Goal: Navigation & Orientation: Find specific page/section

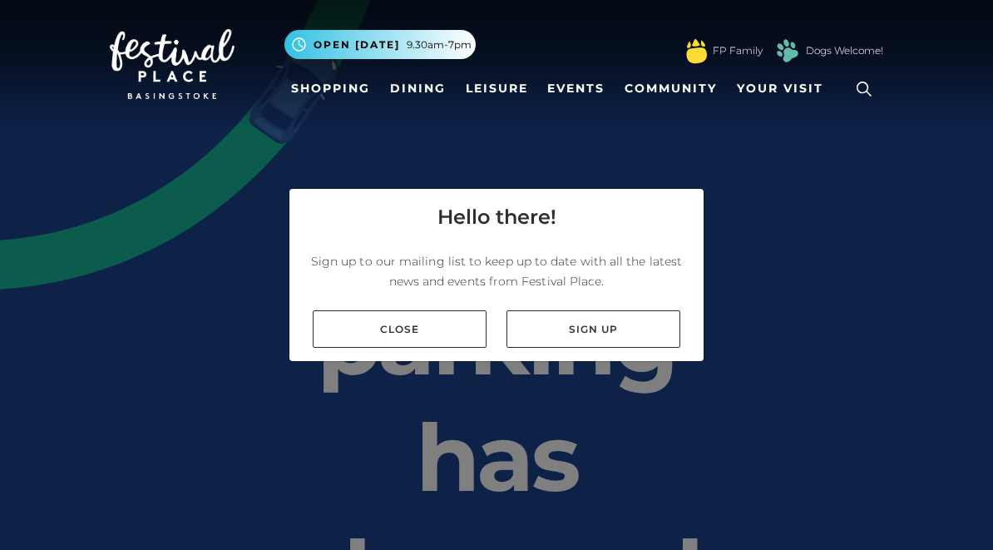
click at [444, 315] on link "Close" at bounding box center [400, 328] width 174 height 37
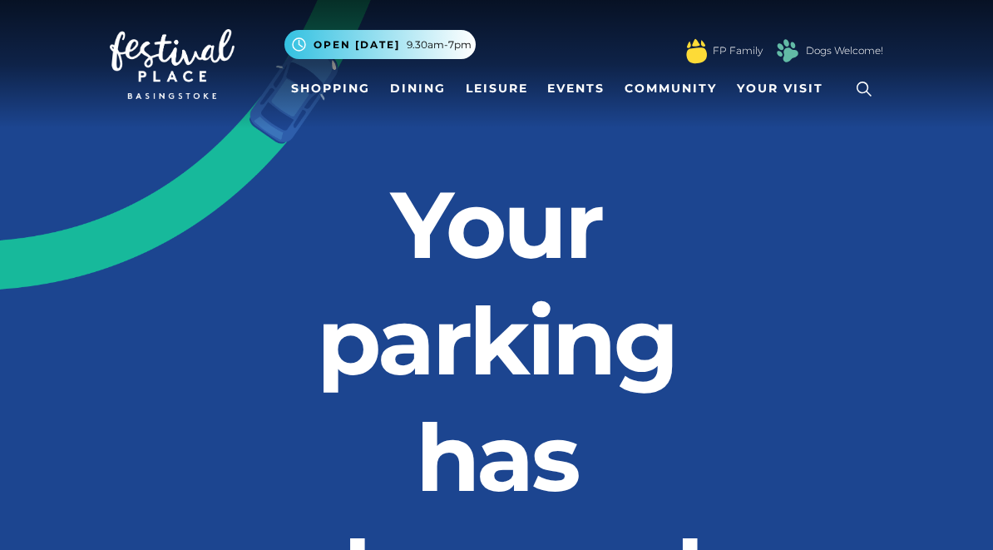
click at [324, 85] on link "Shopping" at bounding box center [331, 88] width 92 height 31
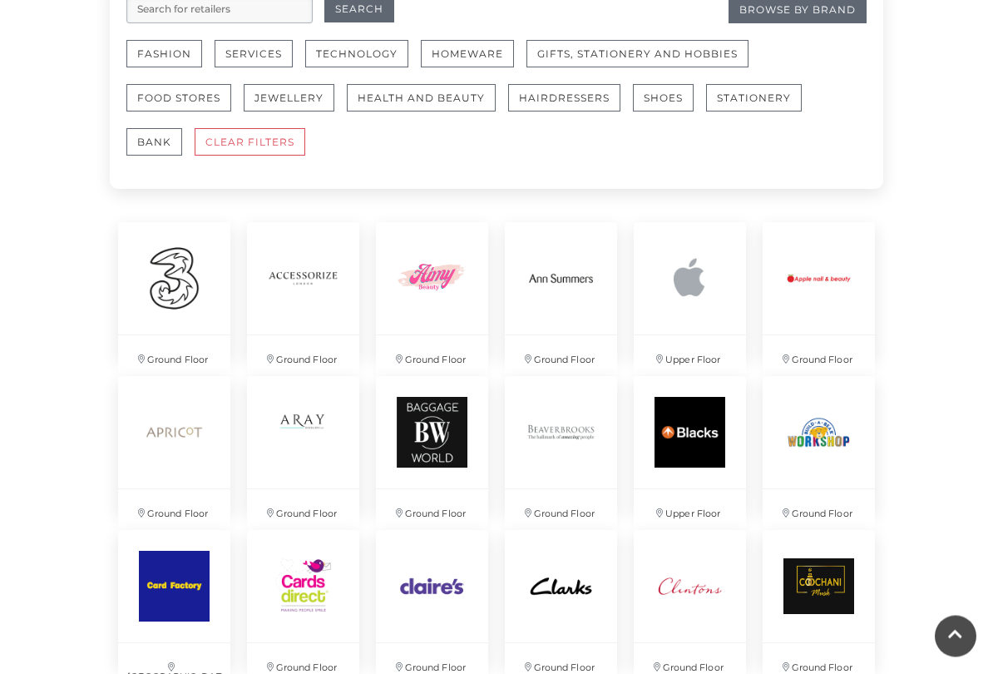
scroll to position [1071, 0]
click at [704, 441] on img at bounding box center [690, 432] width 112 height 112
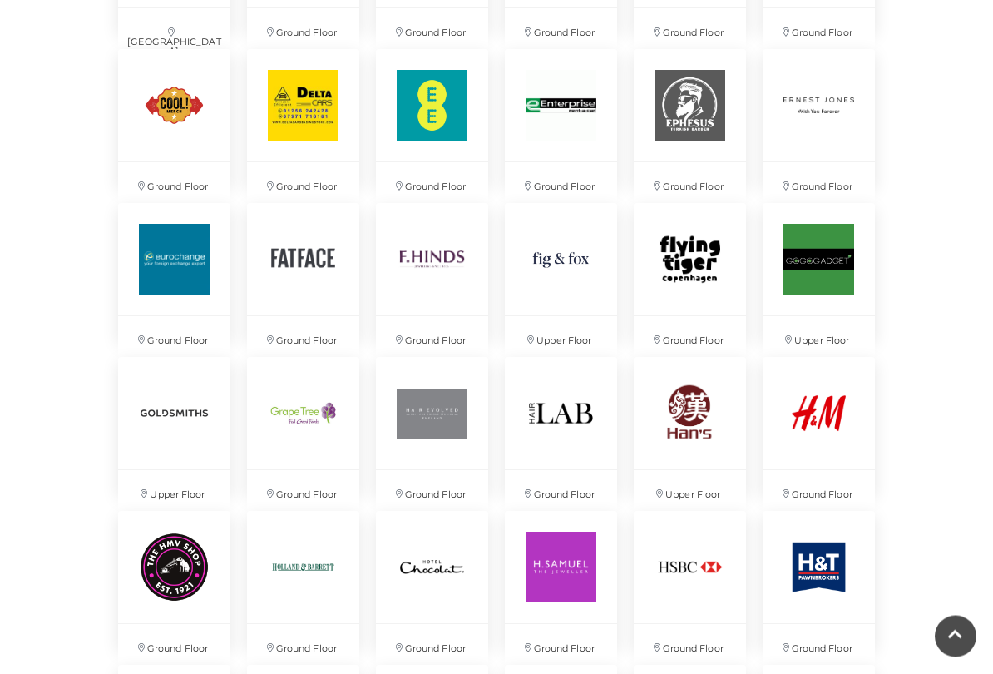
scroll to position [1706, 0]
click at [562, 260] on img at bounding box center [561, 259] width 112 height 112
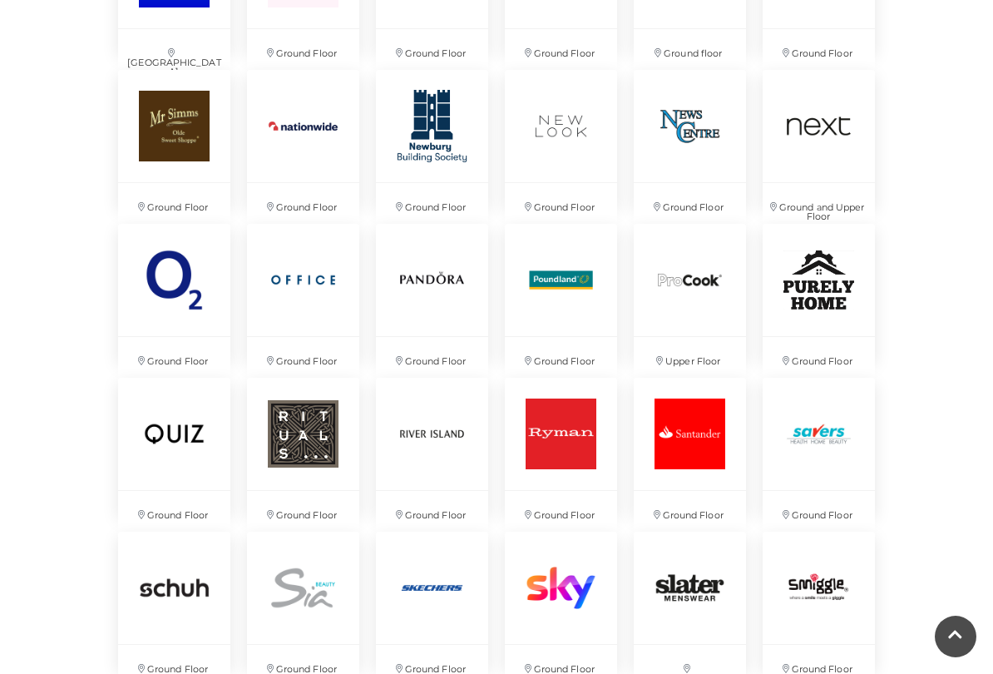
scroll to position [2784, 0]
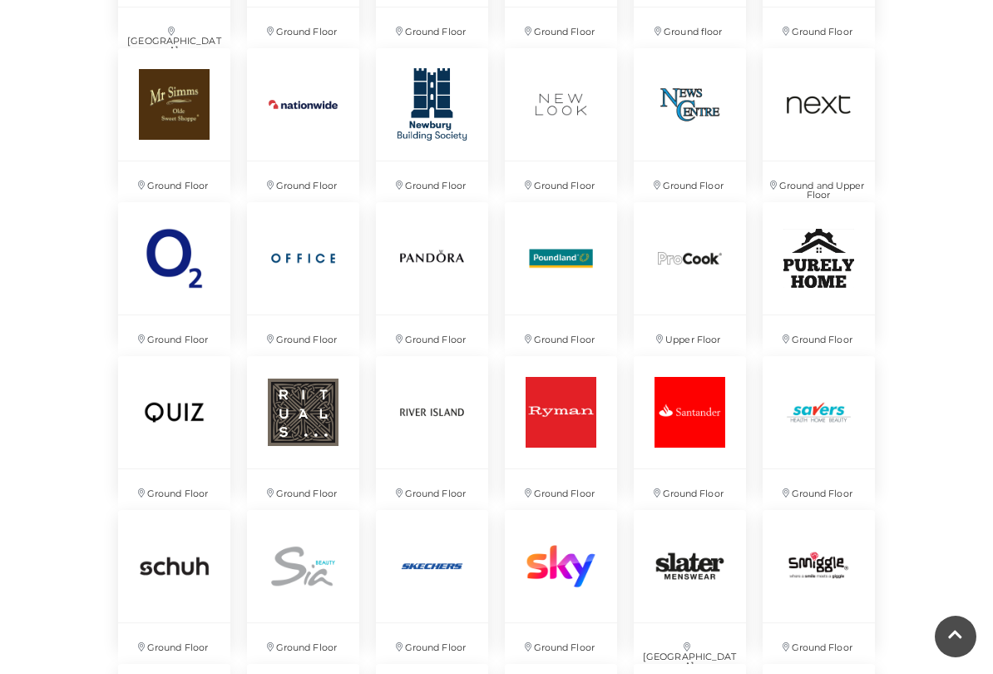
click at [158, 252] on img at bounding box center [174, 258] width 112 height 112
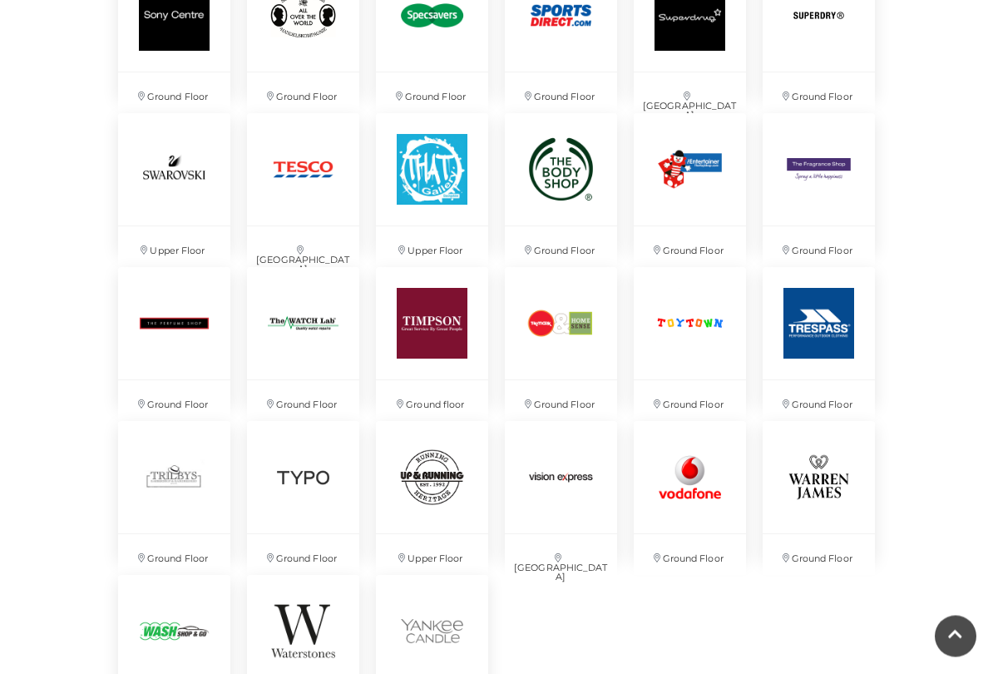
scroll to position [3489, 0]
click at [705, 329] on img at bounding box center [690, 323] width 112 height 112
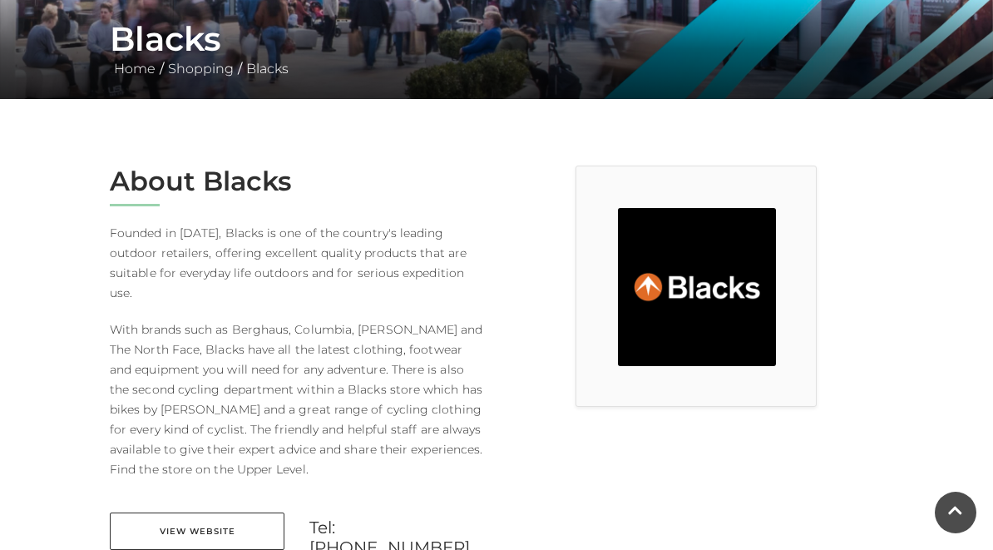
scroll to position [310, 0]
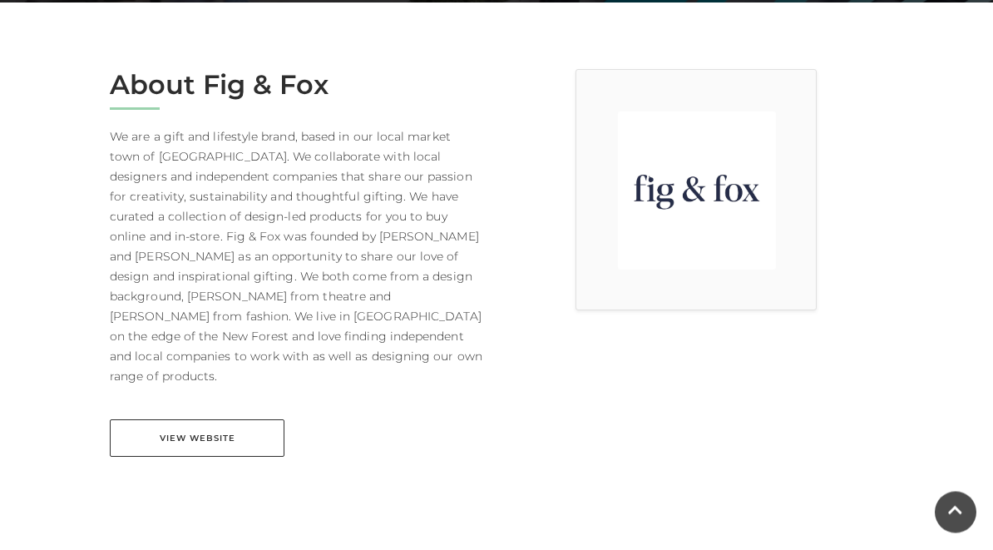
scroll to position [369, 0]
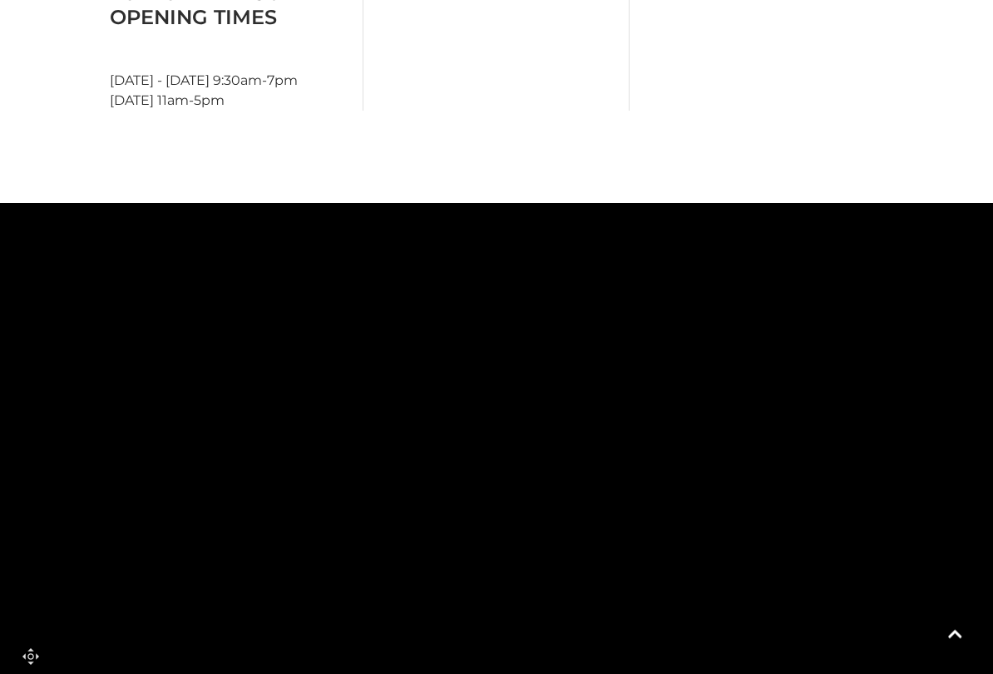
scroll to position [921, 0]
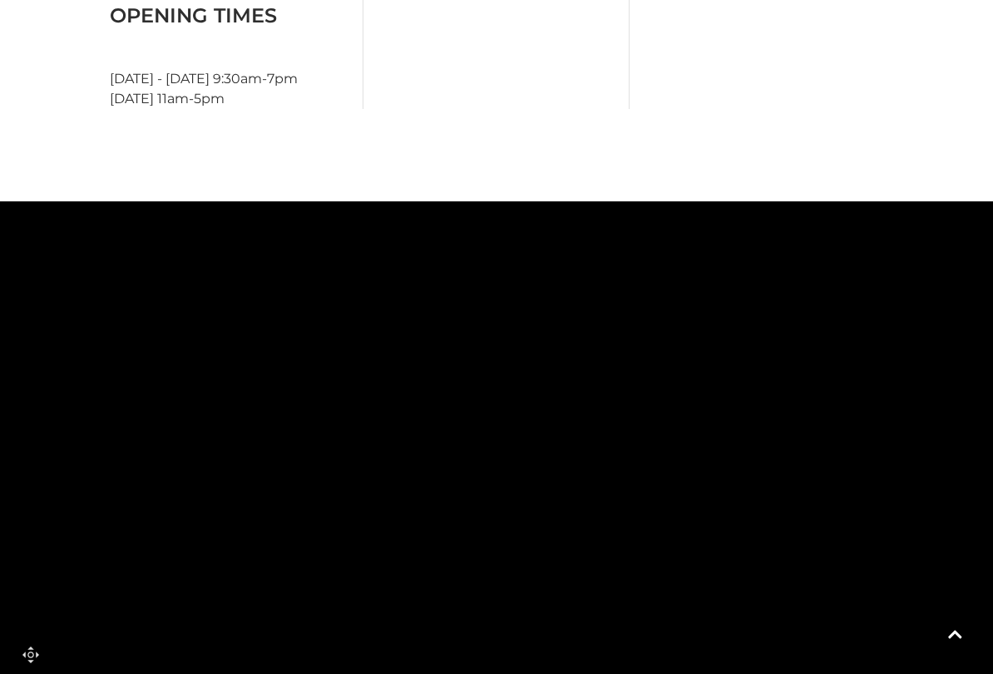
click at [960, 549] on link at bounding box center [956, 637] width 42 height 42
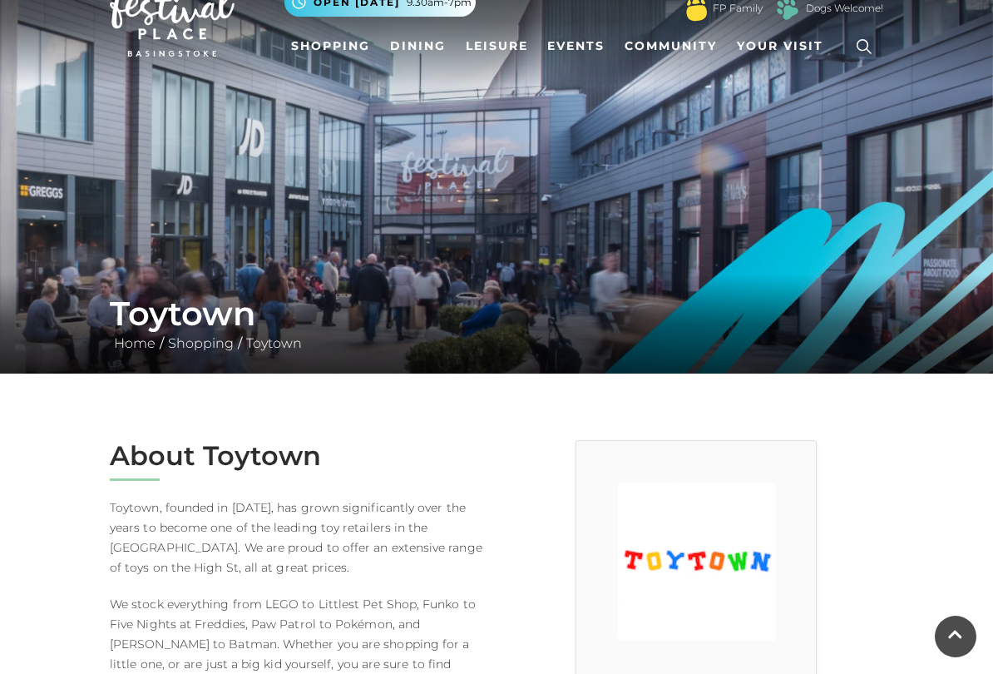
scroll to position [0, 0]
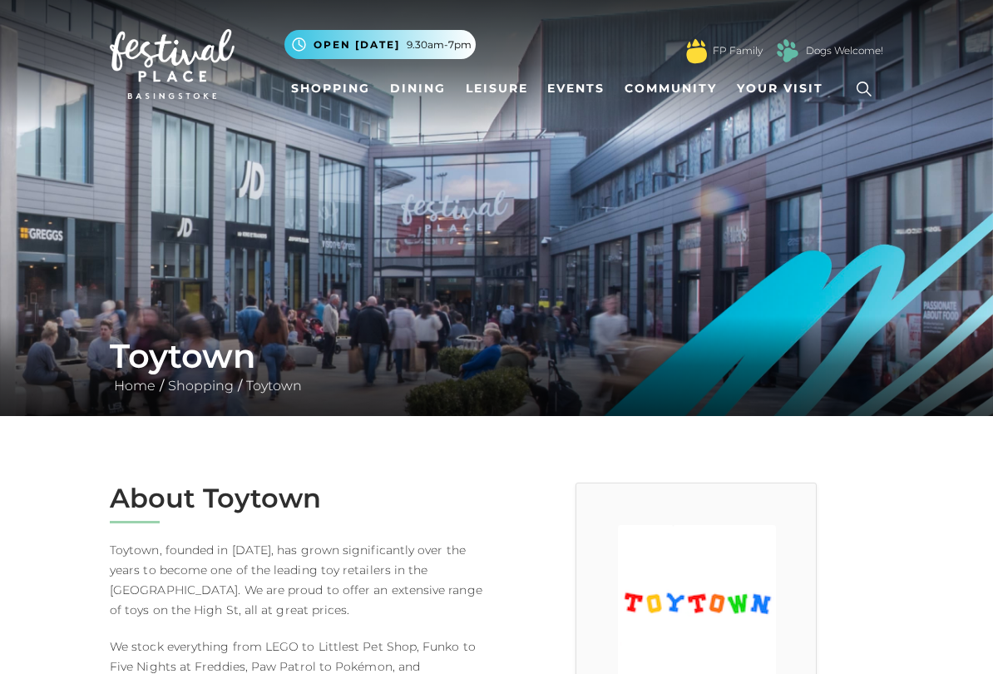
click at [790, 82] on span "Your Visit" at bounding box center [780, 88] width 87 height 17
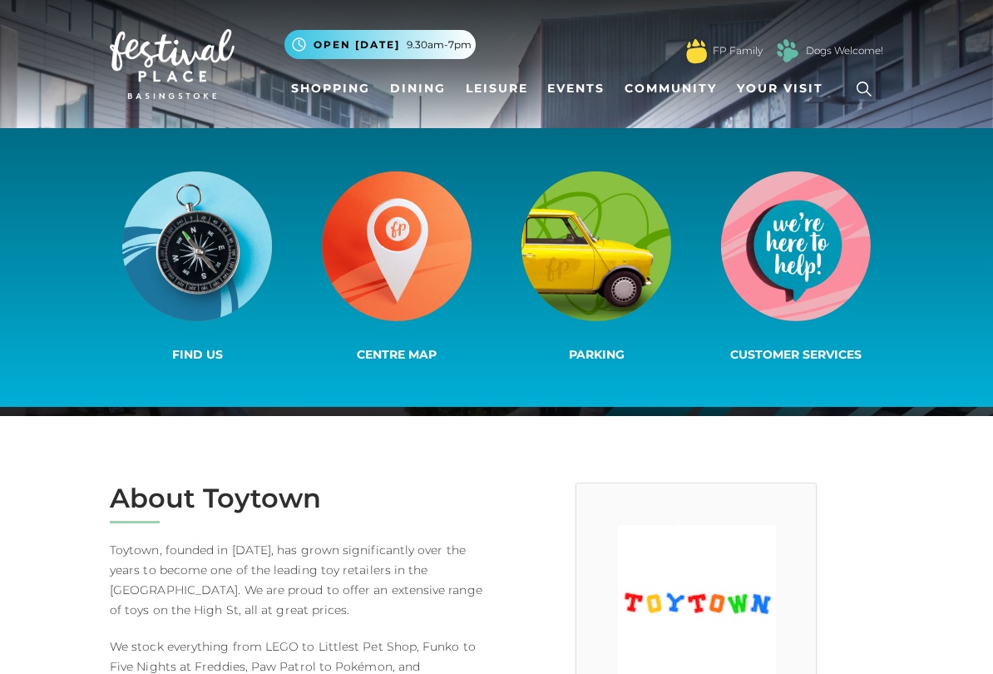
click at [415, 254] on img at bounding box center [397, 246] width 150 height 150
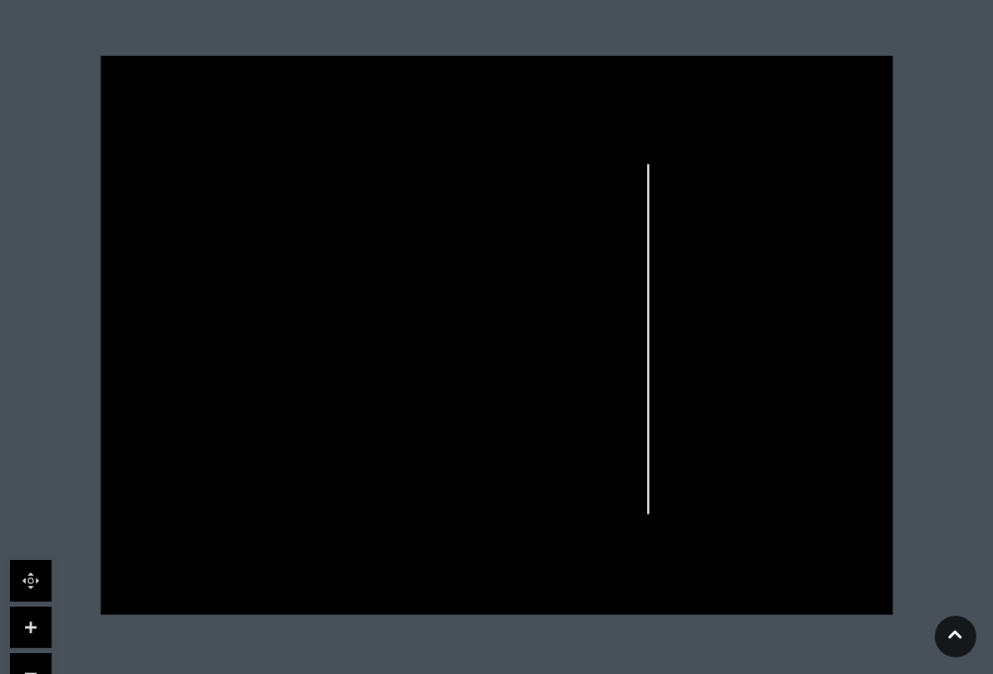
scroll to position [479, 0]
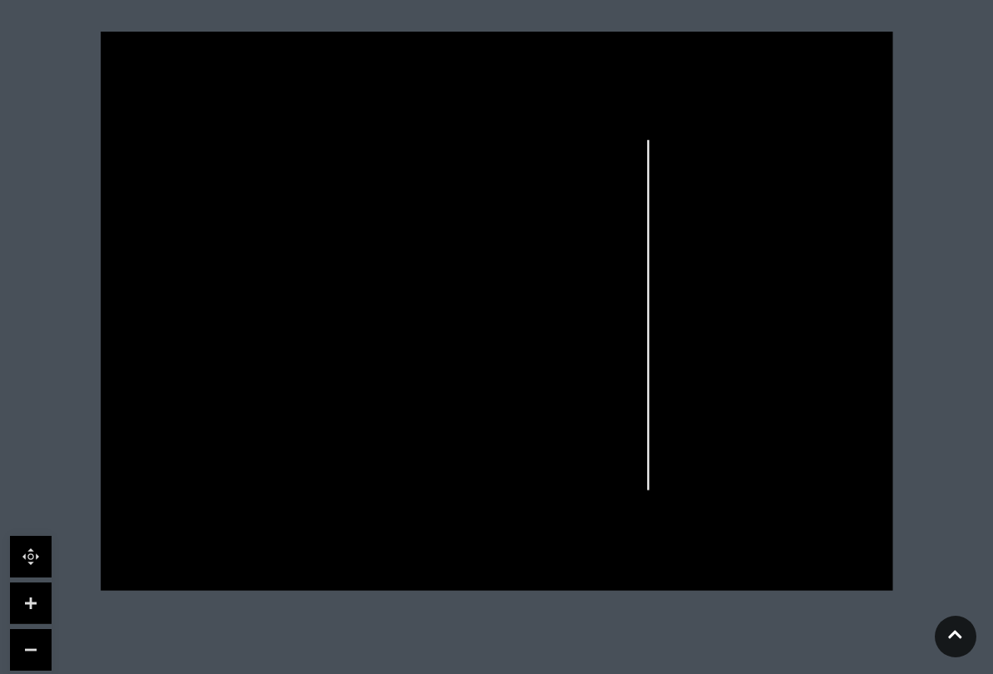
click at [966, 549] on link at bounding box center [956, 637] width 42 height 42
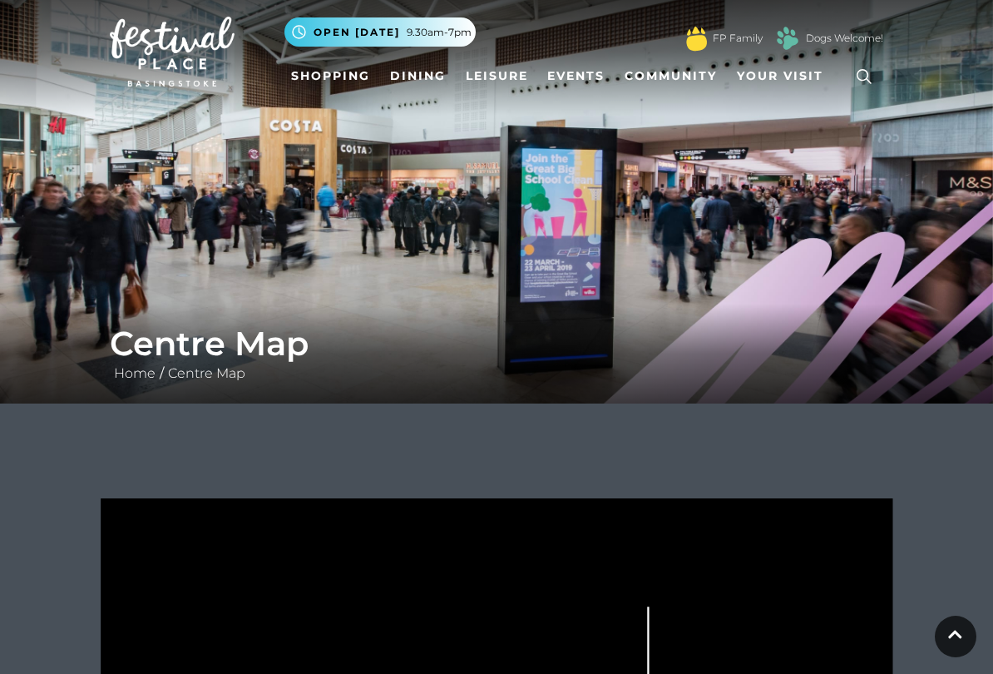
scroll to position [0, 0]
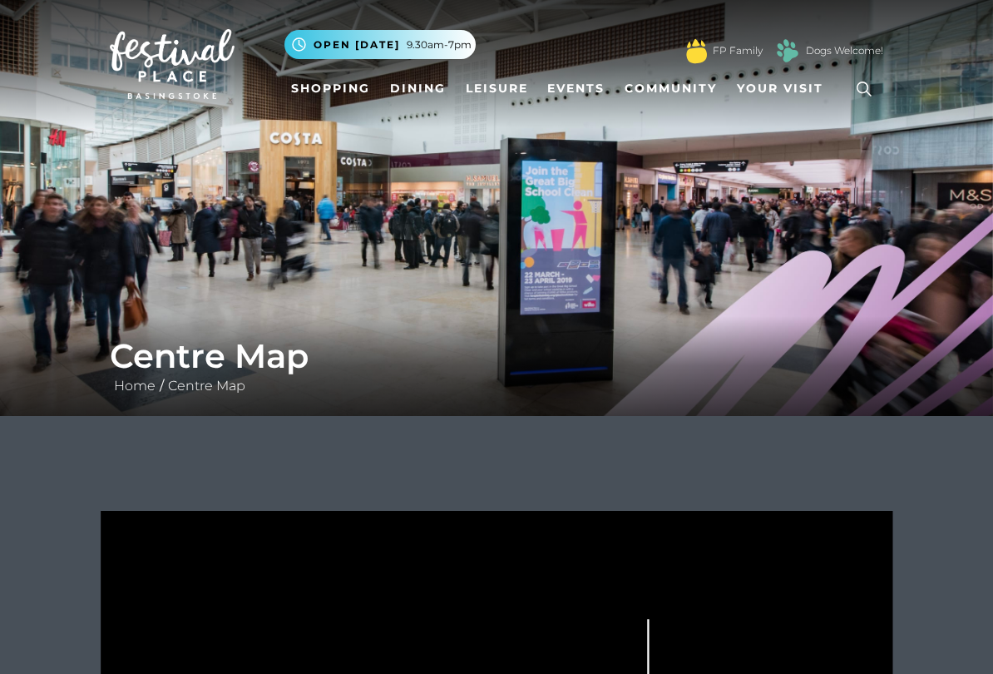
click at [839, 37] on div "Dogs Welcome!" at bounding box center [827, 50] width 112 height 33
click at [795, 43] on img at bounding box center [787, 50] width 33 height 33
click at [578, 82] on link "Events" at bounding box center [576, 88] width 71 height 31
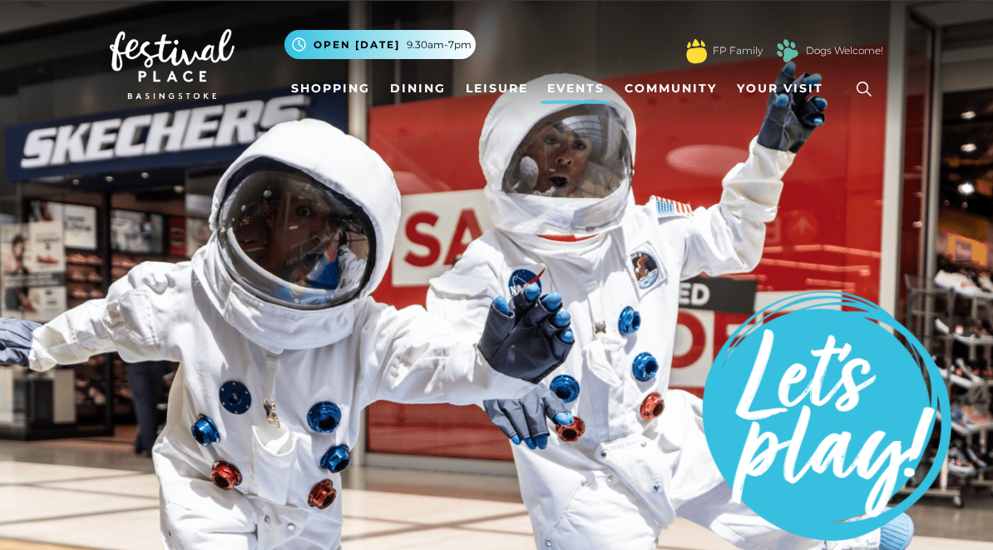
click at [491, 88] on link "Leisure" at bounding box center [497, 88] width 76 height 31
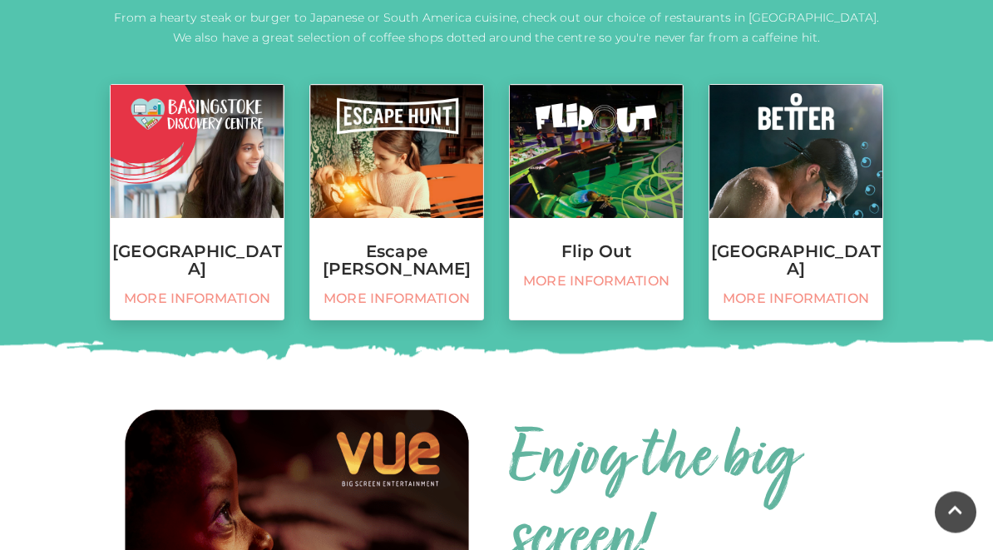
scroll to position [715, 0]
click at [838, 293] on span "More information" at bounding box center [796, 298] width 156 height 17
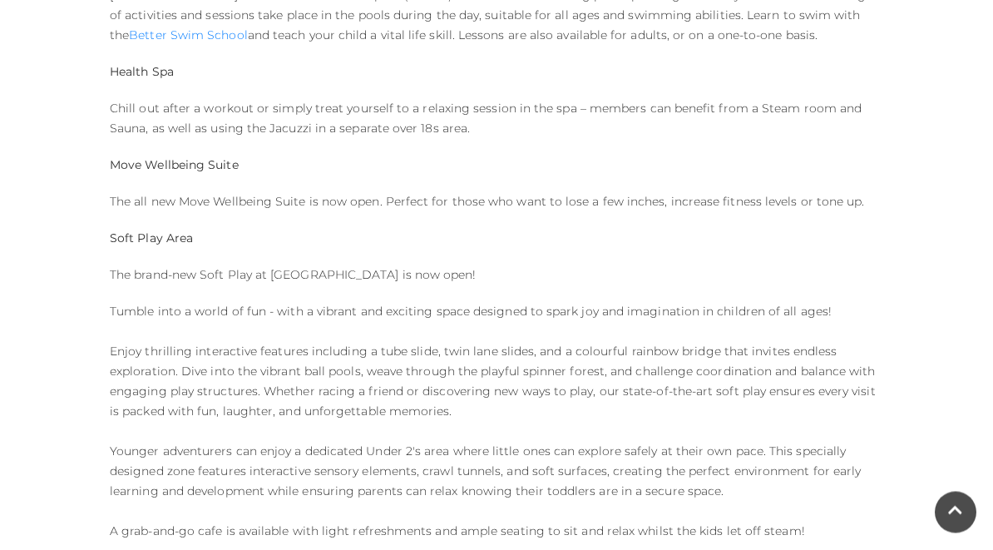
scroll to position [1236, 0]
